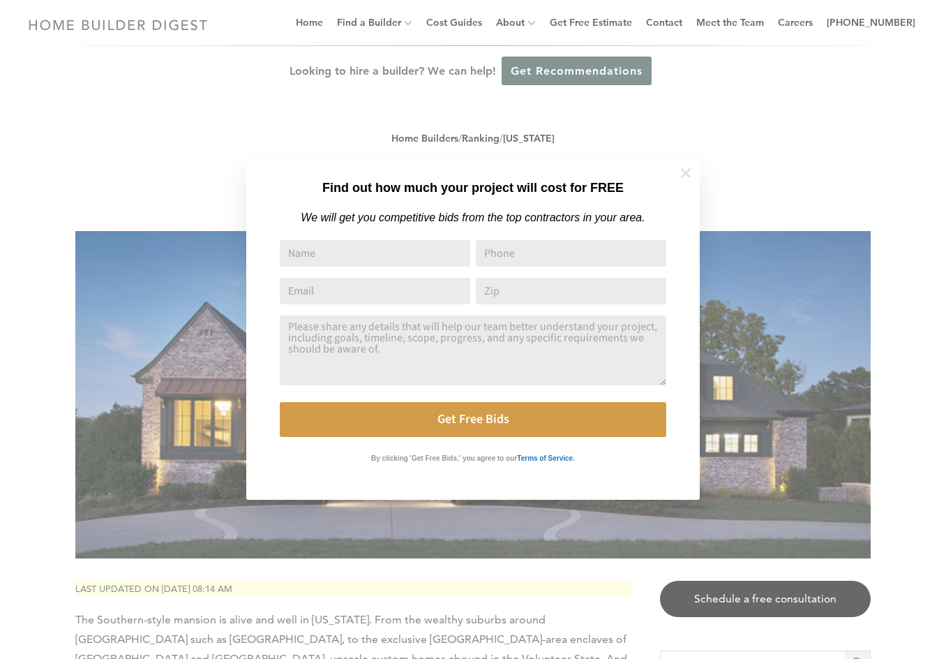
click at [681, 172] on icon at bounding box center [685, 172] width 15 height 15
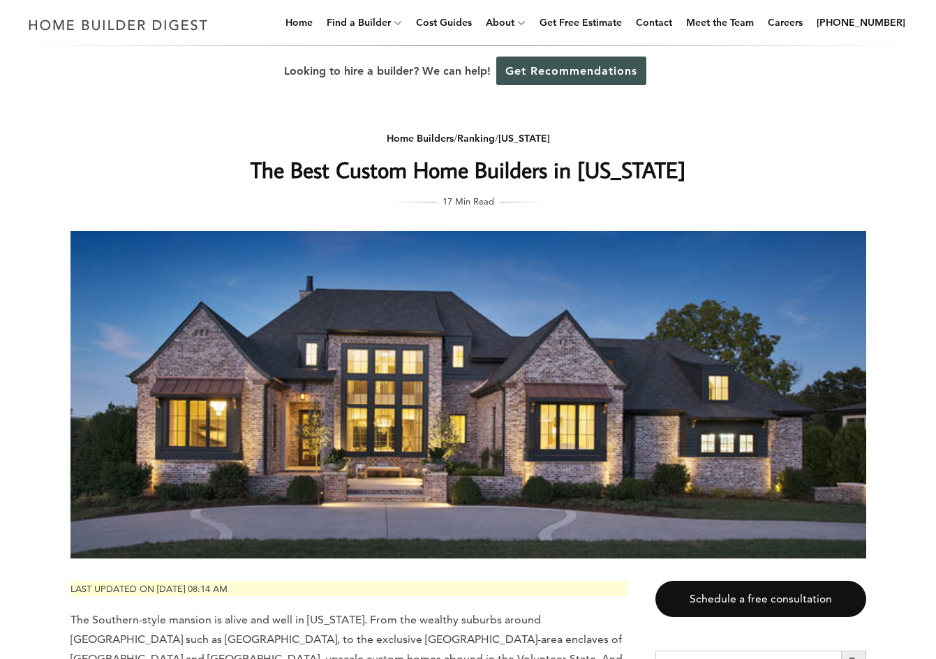
click at [212, 181] on h1 "The Best Custom Home Builders in [US_STATE]" at bounding box center [468, 170] width 557 height 34
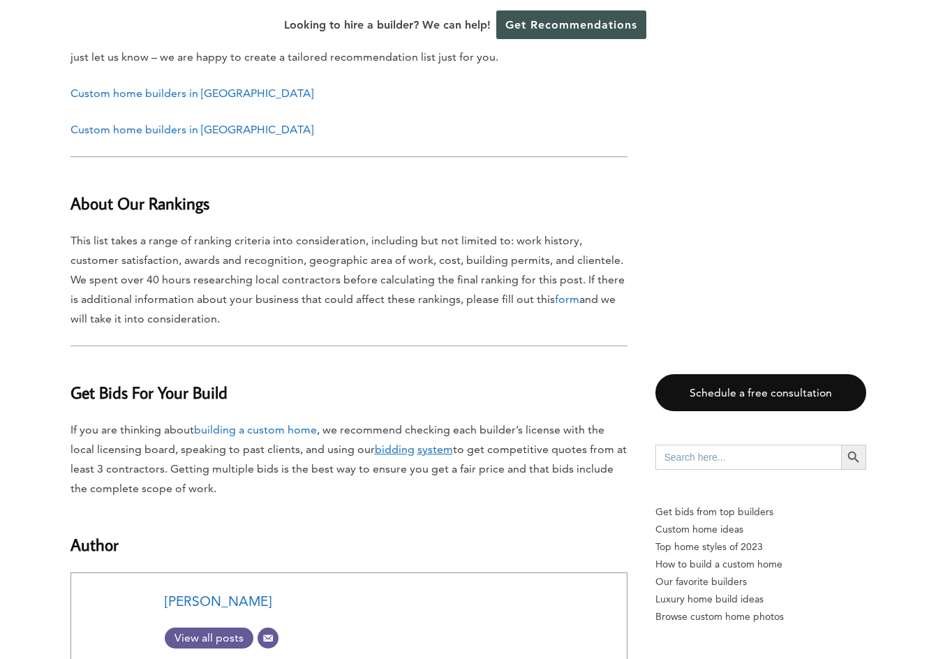
scroll to position [13426, 0]
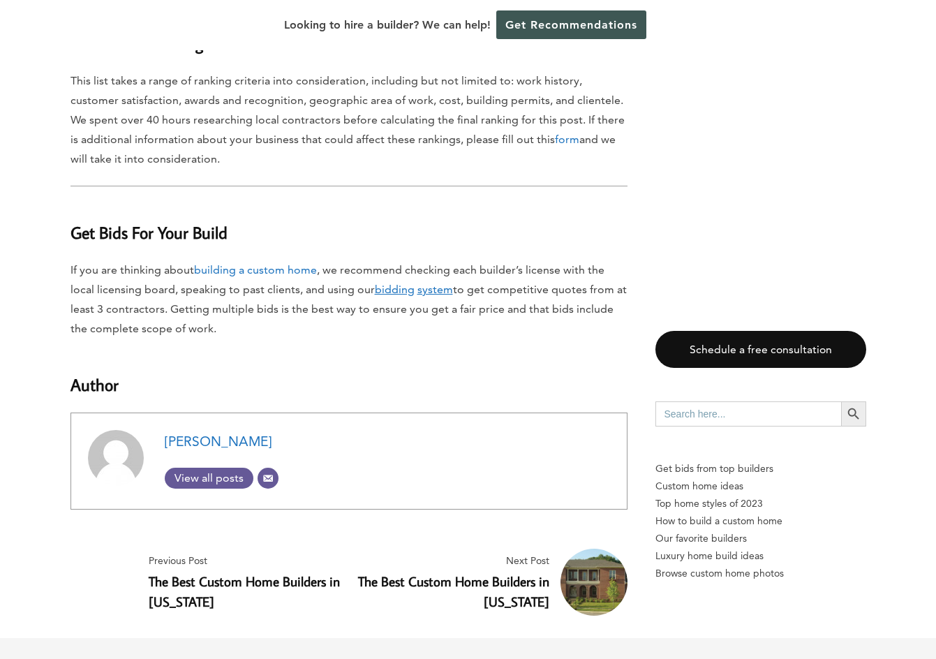
drag, startPoint x: 297, startPoint y: 177, endPoint x: 411, endPoint y: 369, distance: 223.1
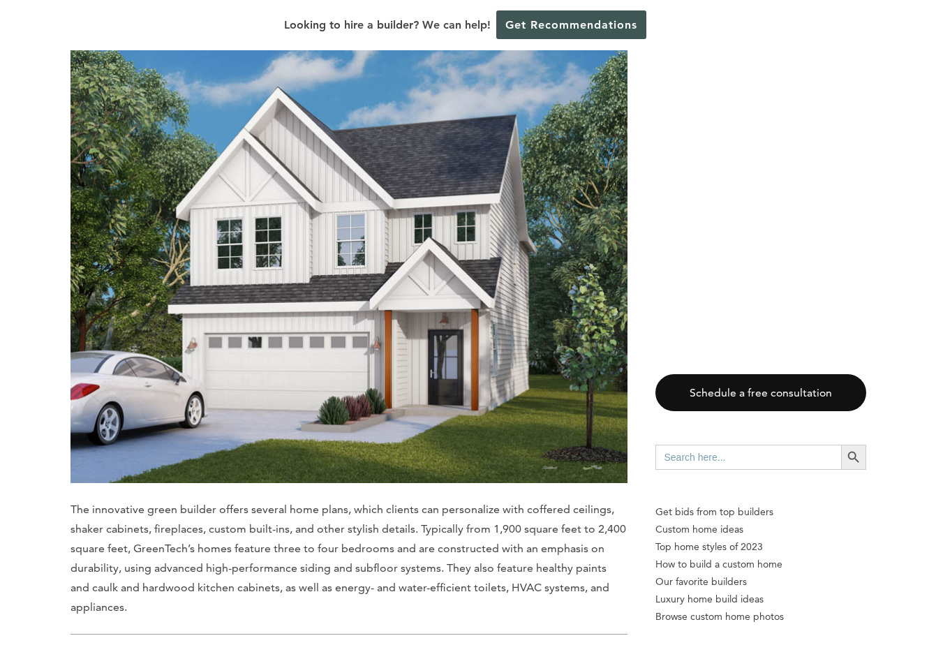
drag, startPoint x: 242, startPoint y: 466, endPoint x: 274, endPoint y: 258, distance: 209.7
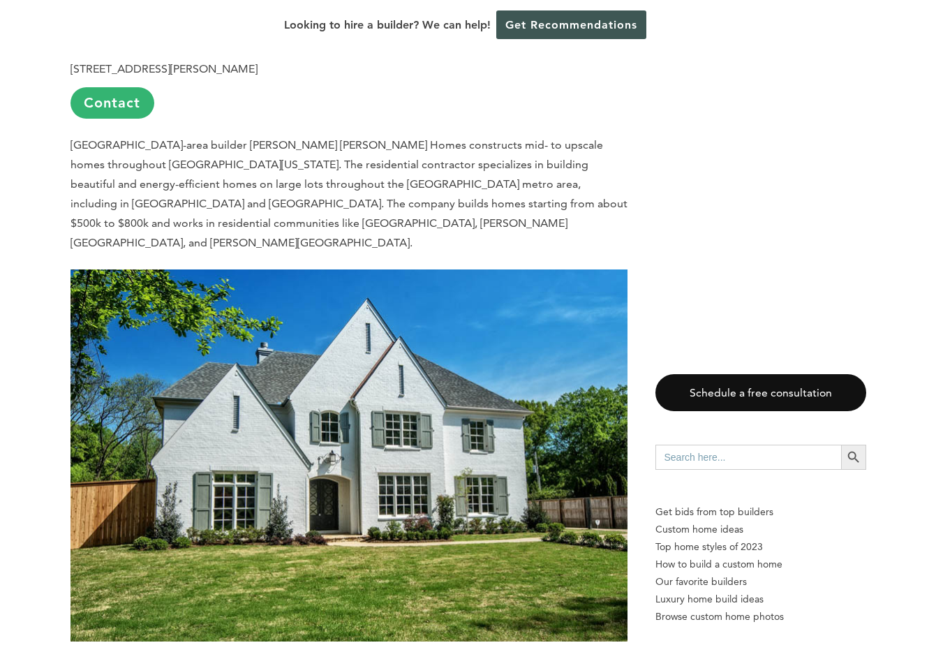
scroll to position [872, 0]
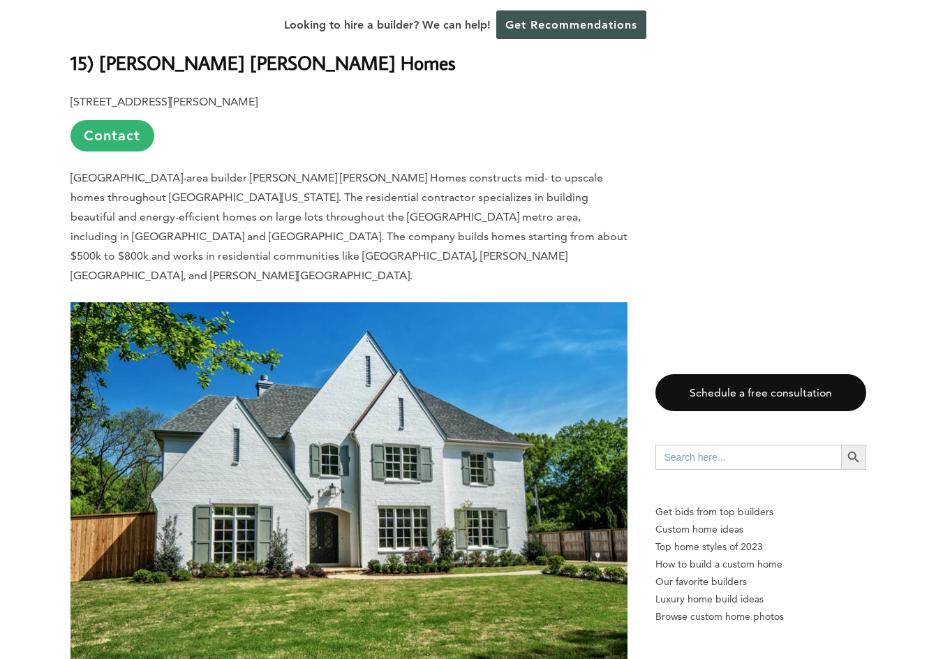
drag, startPoint x: 274, startPoint y: 258, endPoint x: 272, endPoint y: 174, distance: 84.5
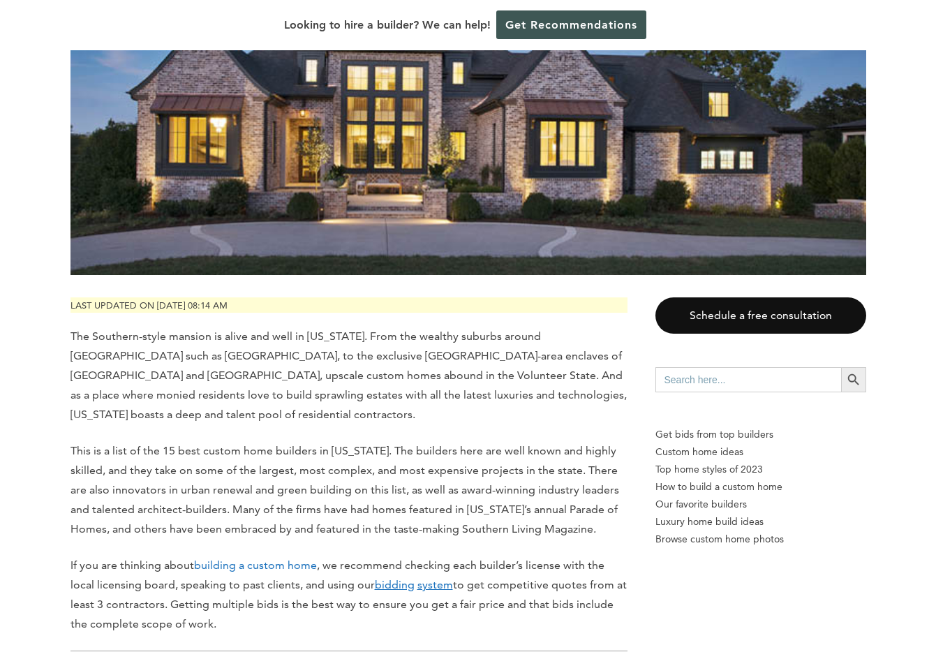
scroll to position [0, 0]
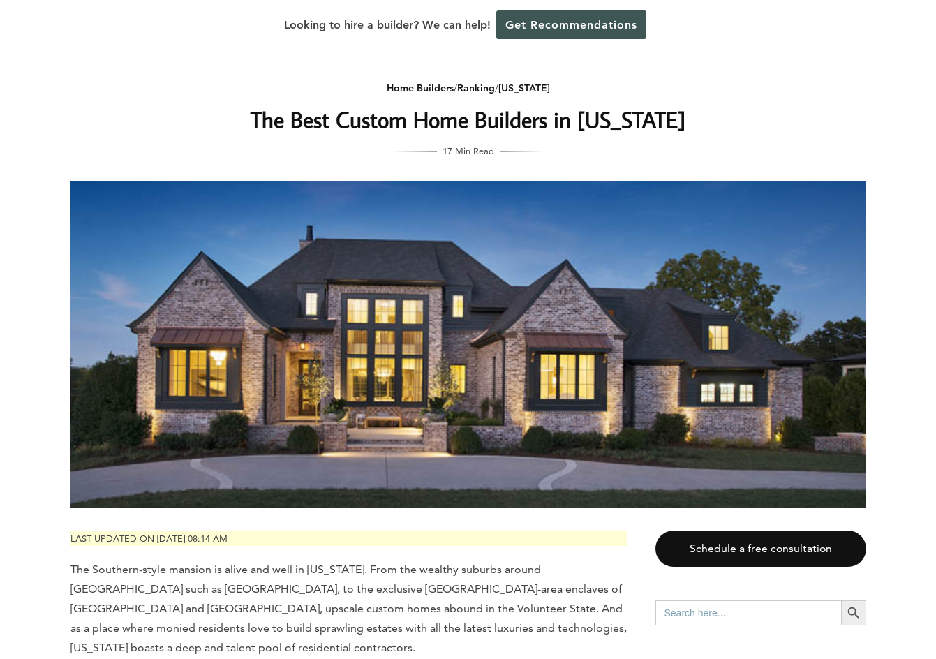
drag, startPoint x: 615, startPoint y: 364, endPoint x: 648, endPoint y: 285, distance: 86.3
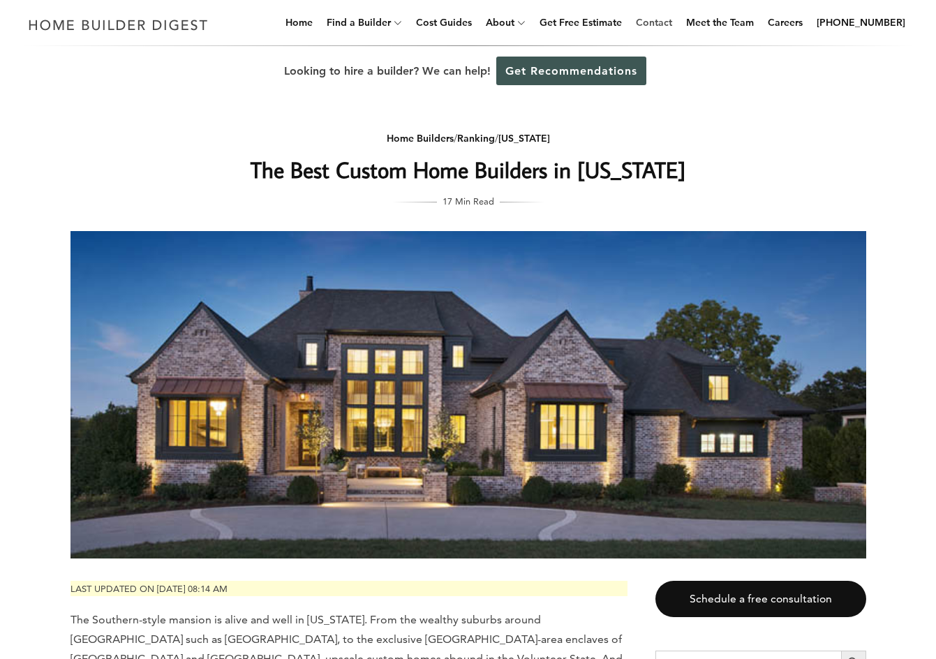
click at [674, 24] on link "Contact" at bounding box center [653, 22] width 47 height 45
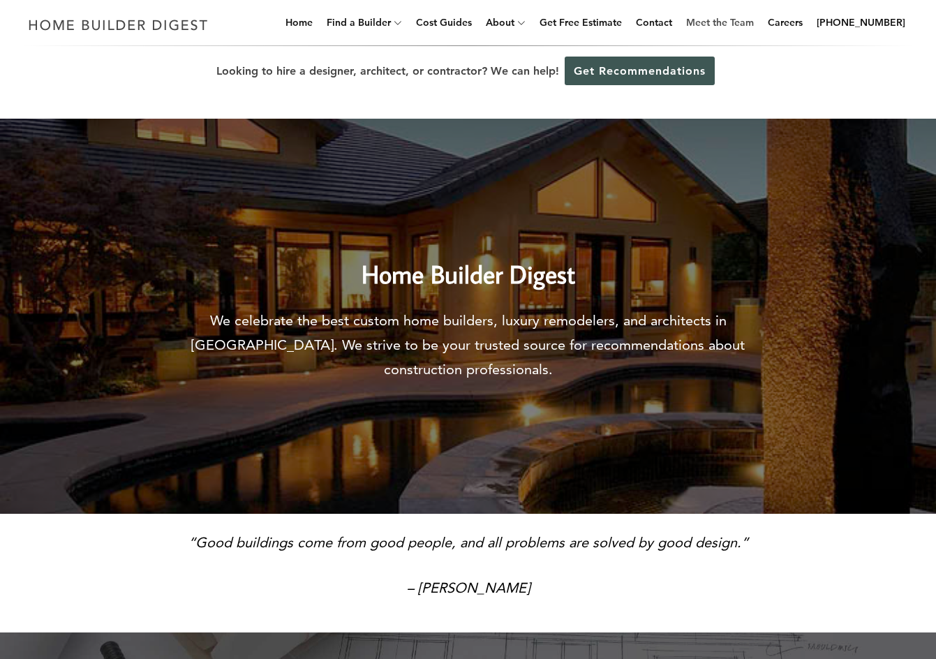
click at [736, 22] on link "Meet the Team" at bounding box center [719, 22] width 79 height 45
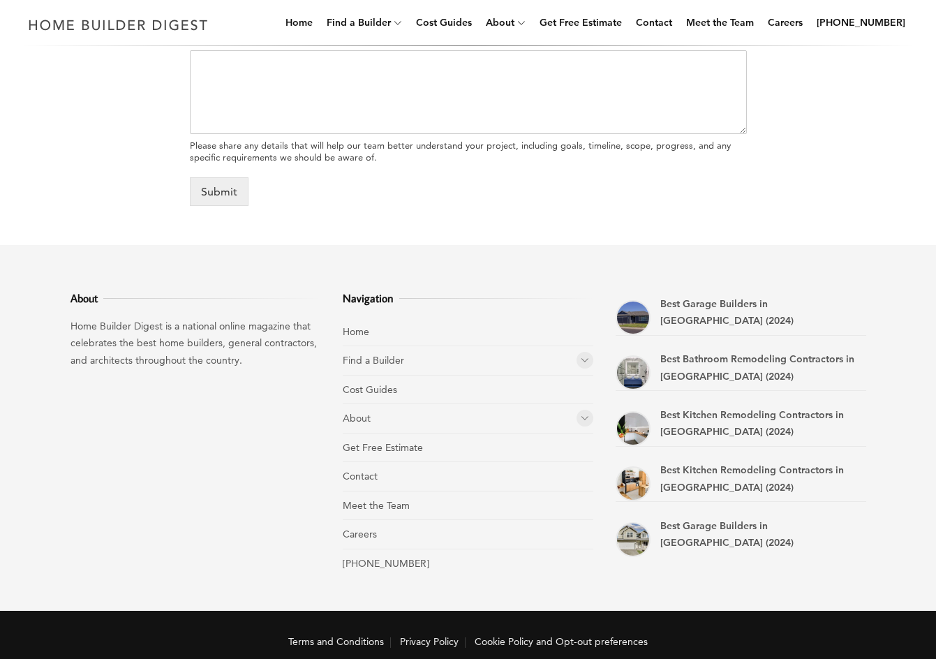
scroll to position [798, 0]
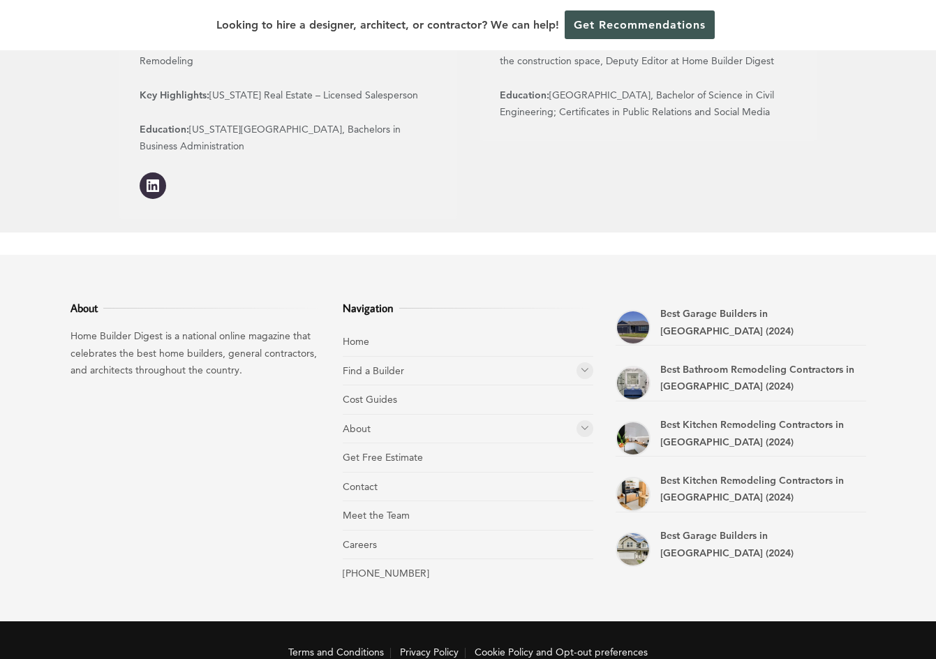
scroll to position [1807, 0]
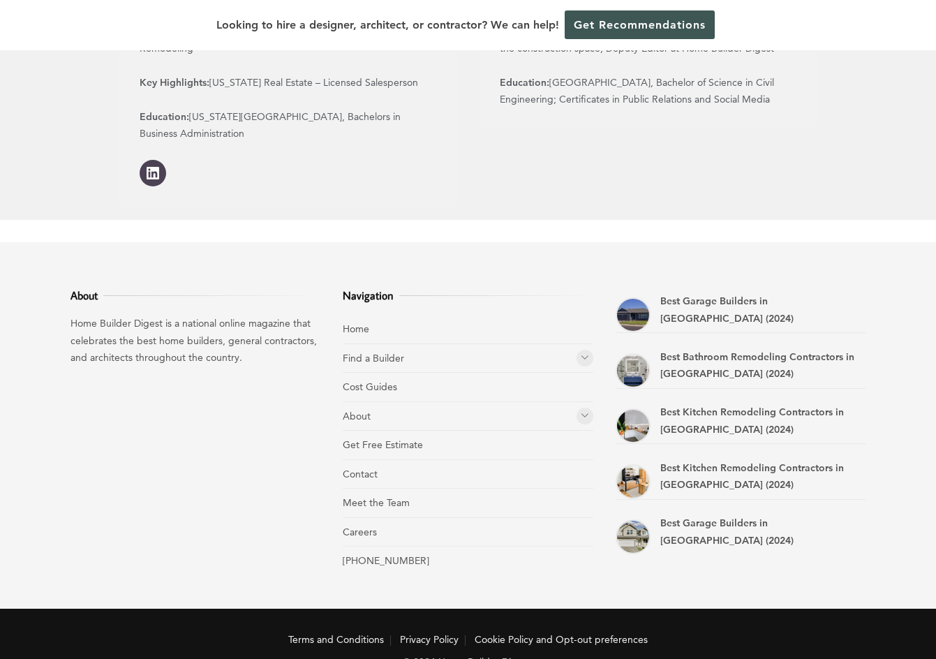
click at [163, 160] on link "Visit LinkedIn account (opens in a new tab)" at bounding box center [153, 173] width 27 height 27
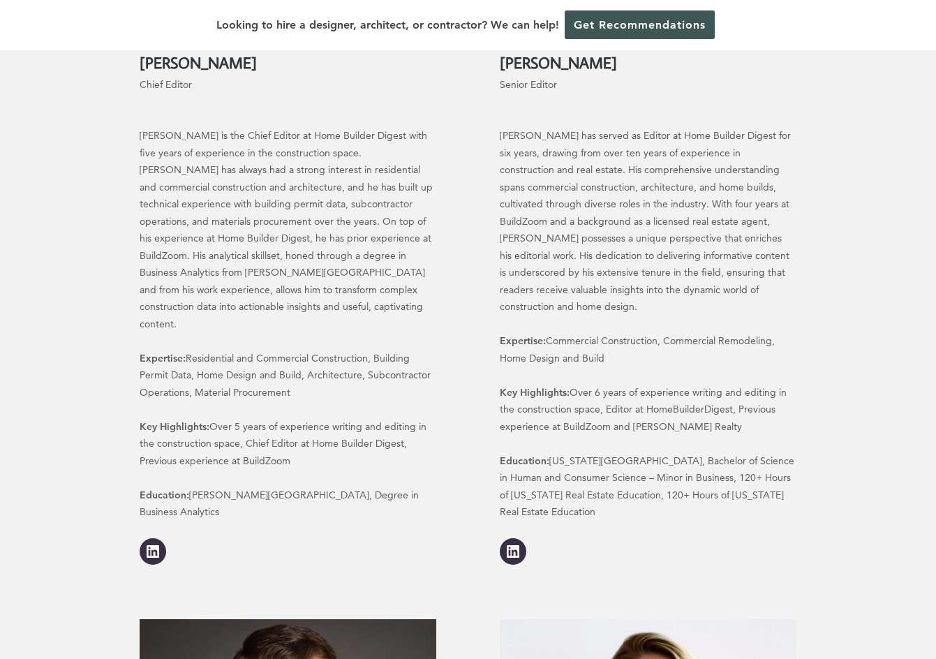
scroll to position [0, 0]
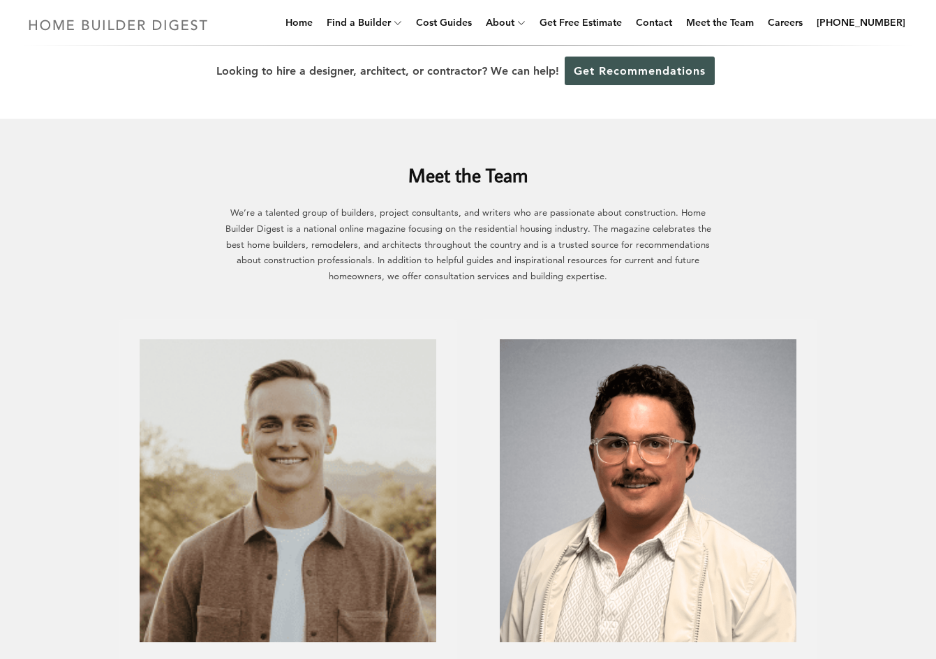
drag, startPoint x: 73, startPoint y: 193, endPoint x: 64, endPoint y: 27, distance: 166.3
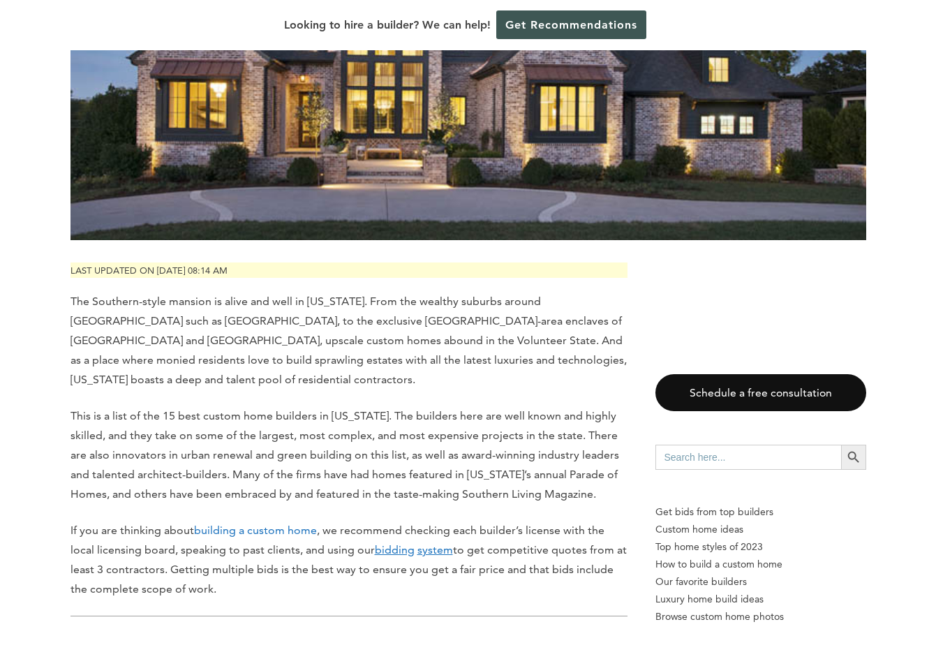
scroll to position [298, 0]
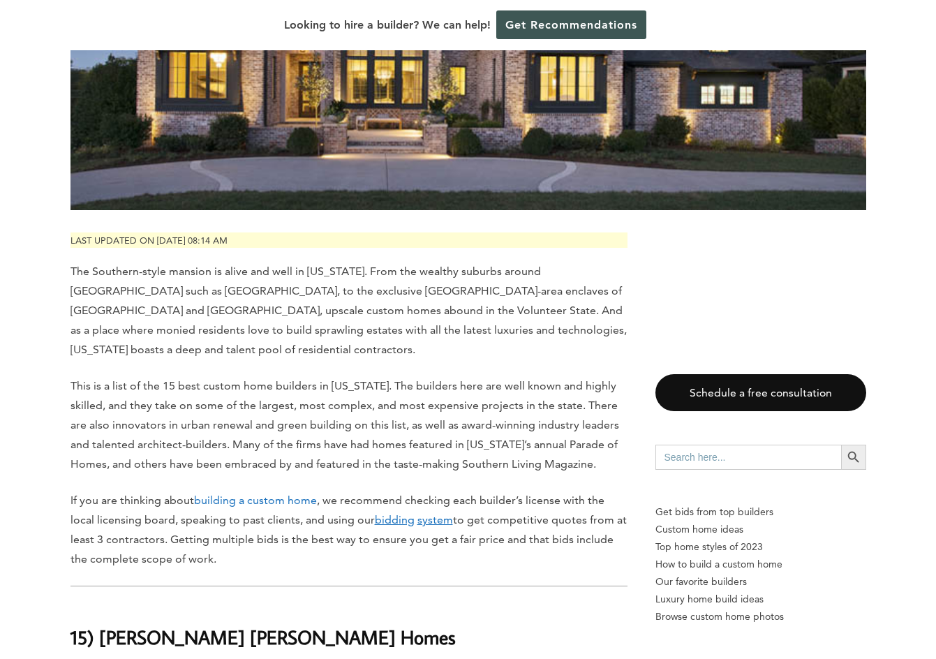
drag, startPoint x: 215, startPoint y: 239, endPoint x: 215, endPoint y: 270, distance: 31.4
